Goal: Obtain resource: Download file/media

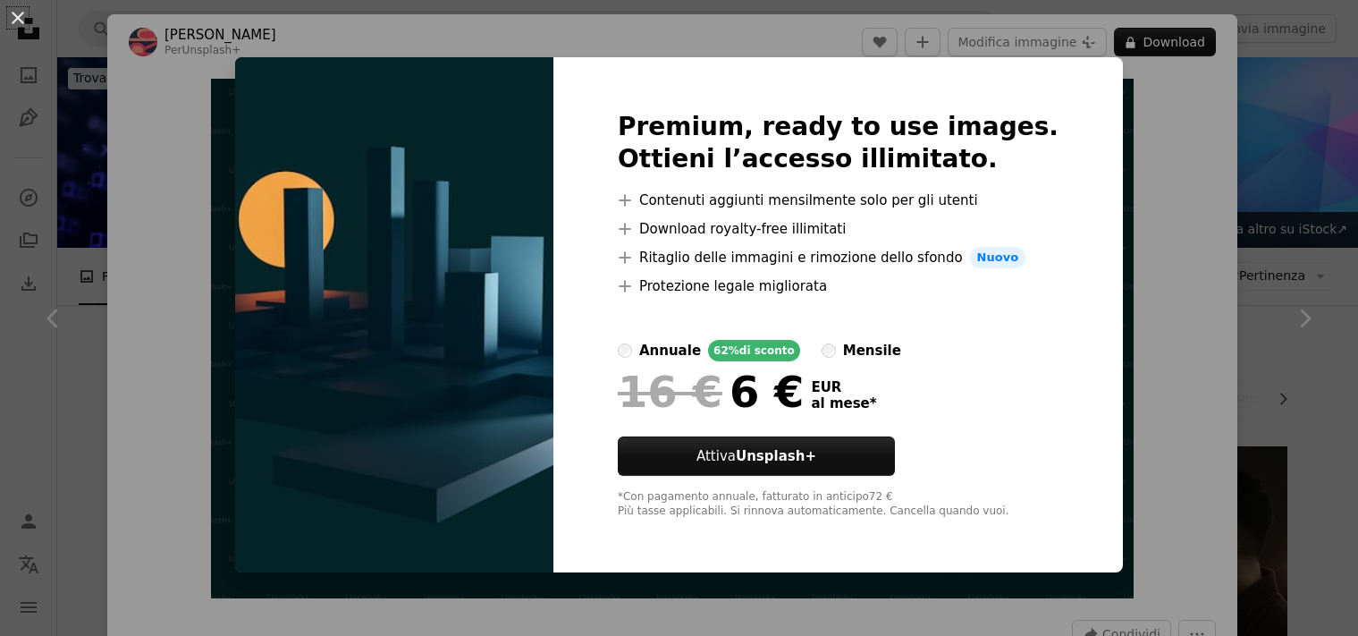
scroll to position [488, 0]
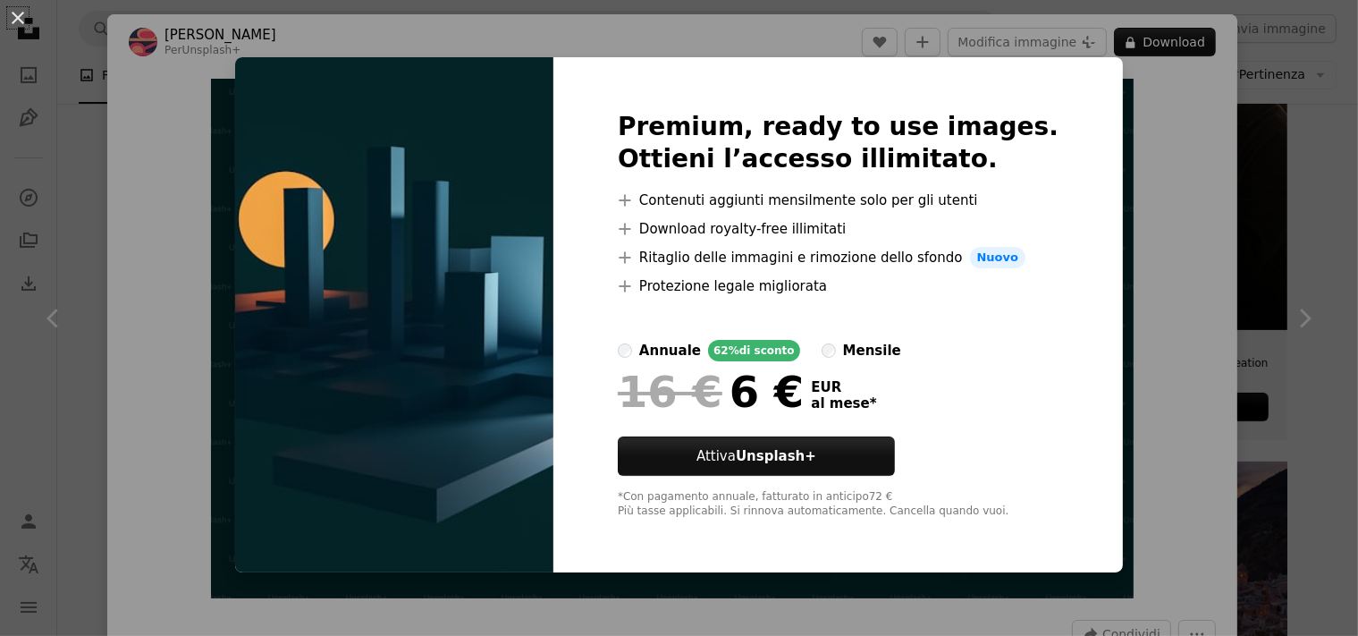
click at [1150, 159] on div "An X shape Premium, ready to use images. Ottieni l’accesso illimitato. A plus s…" at bounding box center [679, 318] width 1358 height 636
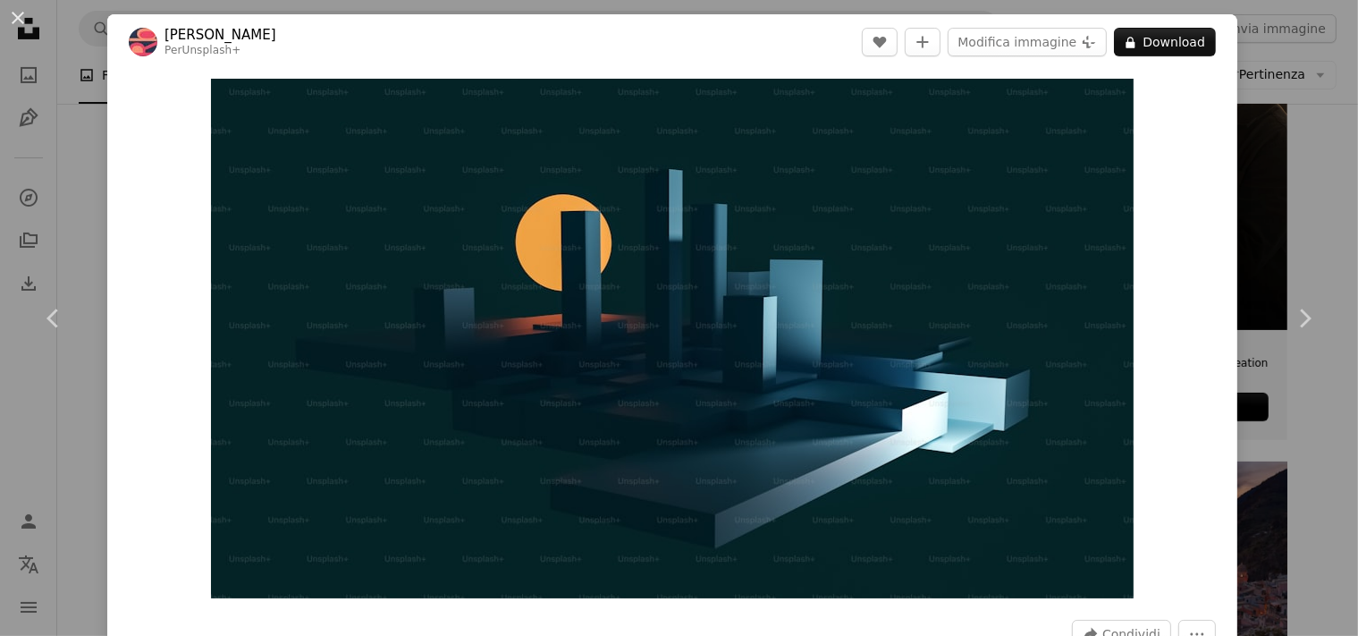
click at [1295, 185] on div "An X shape Chevron left Chevron right [PERSON_NAME] Per Unsplash+ A heart A plu…" at bounding box center [679, 318] width 1358 height 636
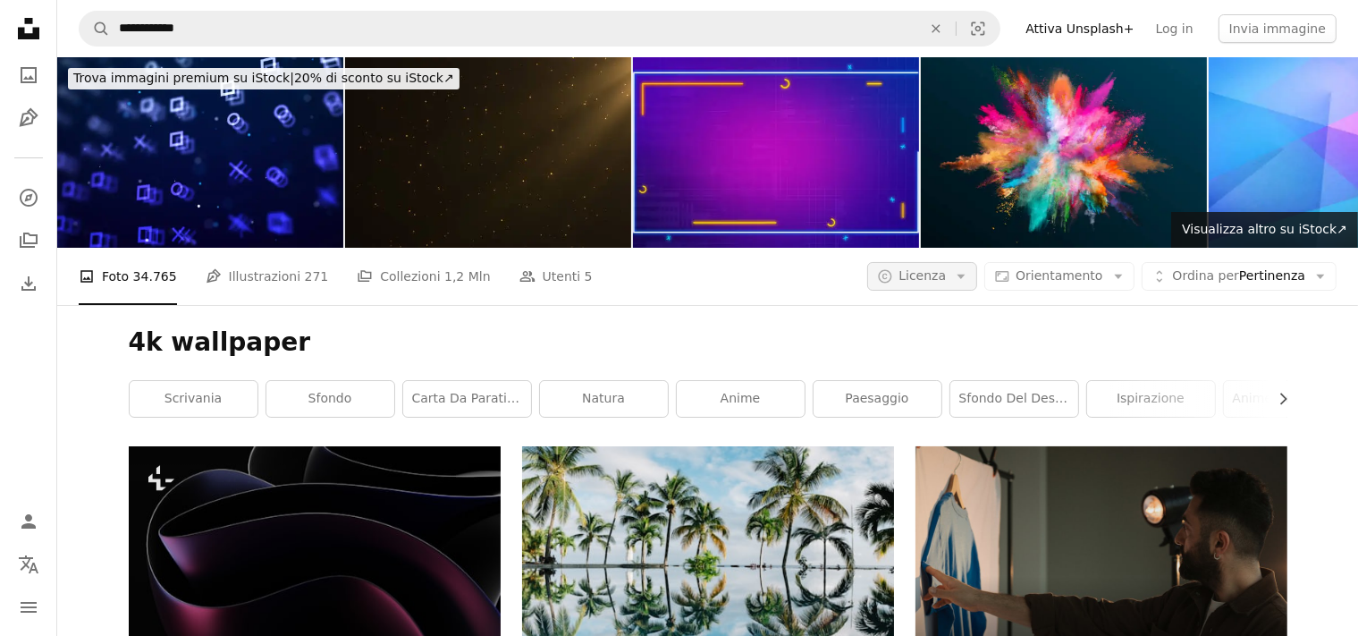
click at [969, 268] on icon "Arrow down" at bounding box center [961, 276] width 16 height 16
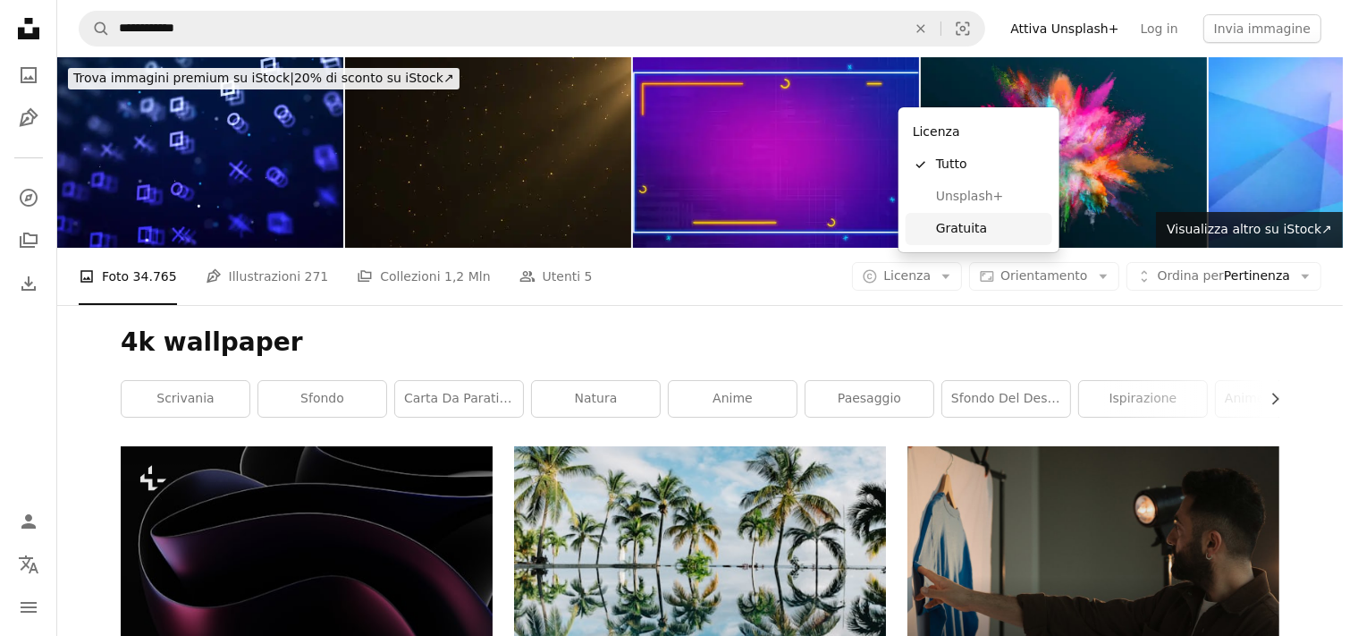
click at [972, 225] on span "Gratuita" at bounding box center [990, 229] width 109 height 18
